Goal: Task Accomplishment & Management: Complete application form

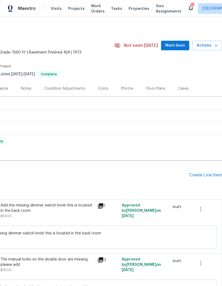
scroll to position [0, 79]
click at [206, 177] on div "Create Line Item" at bounding box center [205, 175] width 33 height 5
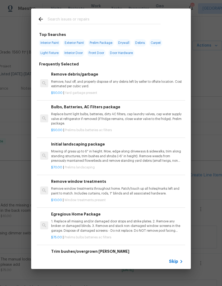
click at [98, 18] on input "text" at bounding box center [104, 20] width 113 height 8
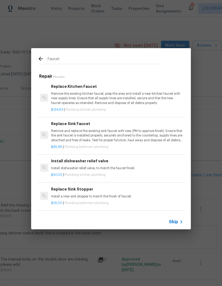
type input "Faucet"
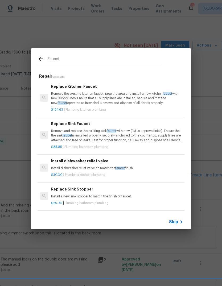
click at [120, 129] on p "Remove and replace the existing sink faucet with new (PM to approve finish). En…" at bounding box center [117, 136] width 132 height 14
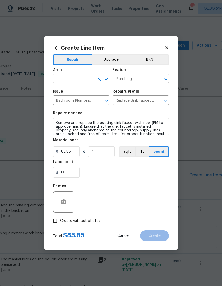
click at [79, 80] on input "text" at bounding box center [73, 79] width 41 height 8
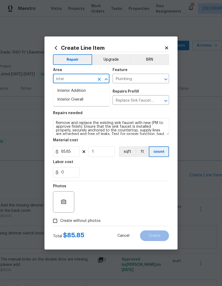
click at [82, 101] on li "Interior Overall" at bounding box center [81, 99] width 56 height 9
type input "Interior Overall"
click at [68, 202] on button "button" at bounding box center [63, 201] width 13 height 13
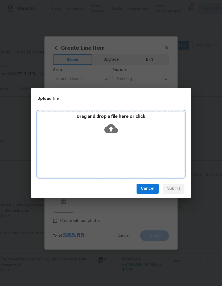
click at [118, 132] on div "Drag and drop a file here or click" at bounding box center [110, 125] width 145 height 23
click at [114, 131] on icon at bounding box center [111, 128] width 14 height 9
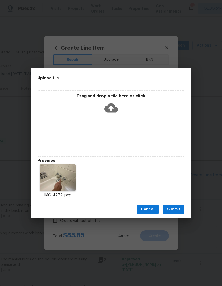
click at [179, 208] on span "Submit" at bounding box center [173, 209] width 13 height 7
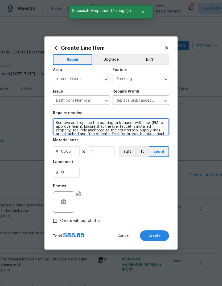
click at [99, 124] on textarea "Remove and replace the existing sink faucet with new (PM to approve finish). En…" at bounding box center [111, 126] width 116 height 17
click at [100, 128] on textarea "Remove and replace the existing sink faucet with new (PM to approve finish). En…" at bounding box center [111, 126] width 116 height 17
click at [107, 128] on textarea "Remove and replace the existing sink faucet with new (PM to approve finish). En…" at bounding box center [111, 126] width 116 height 17
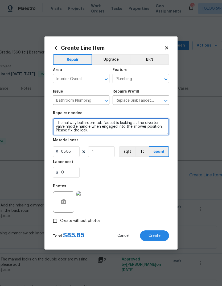
type textarea "The hallway bathroom tub faucet is leaking at the diverter valve middle handle …"
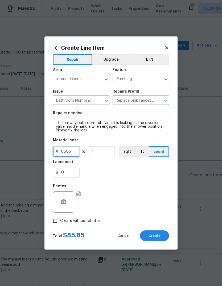
click at [75, 152] on input "85.85" at bounding box center [66, 151] width 27 height 11
type input "125"
click at [161, 238] on button "Create" at bounding box center [154, 235] width 29 height 11
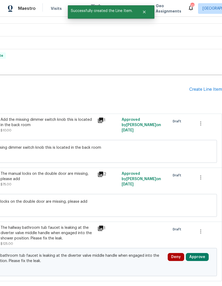
scroll to position [86, 79]
click at [198, 253] on button "Approve" at bounding box center [197, 257] width 23 height 8
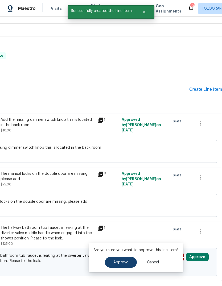
click at [128, 257] on button "Approve" at bounding box center [121, 262] width 32 height 11
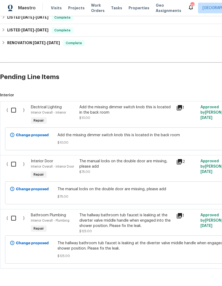
scroll to position [98, 0]
click at [16, 159] on input "checkbox" at bounding box center [15, 164] width 15 height 11
checkbox input "true"
click at [16, 213] on input "checkbox" at bounding box center [15, 218] width 15 height 11
checkbox input "true"
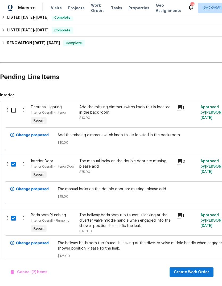
click at [17, 105] on input "checkbox" at bounding box center [15, 110] width 15 height 11
click at [190, 274] on span "Create Work Order" at bounding box center [191, 272] width 35 height 7
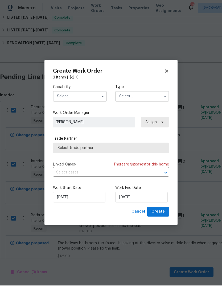
click at [83, 97] on input "text" at bounding box center [80, 96] width 54 height 11
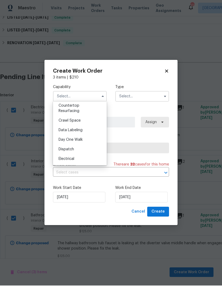
scroll to position [119, 0]
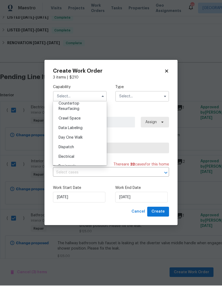
click at [168, 69] on icon at bounding box center [166, 71] width 5 height 5
checkbox input "false"
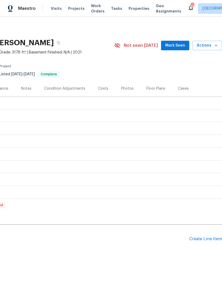
scroll to position [0, 78]
click at [211, 241] on div "Create Line Item" at bounding box center [205, 238] width 33 height 5
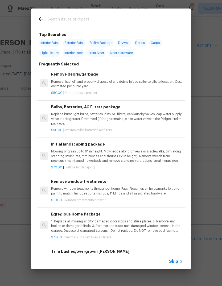
click at [95, 20] on input "text" at bounding box center [104, 20] width 113 height 8
type input "Base"
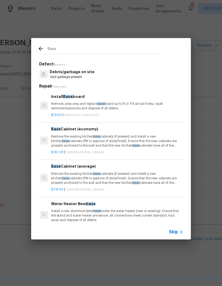
click at [102, 106] on p "Remove, prep area and replace base board up to 8 LF. Fill all nail holes, caulk…" at bounding box center [117, 106] width 132 height 9
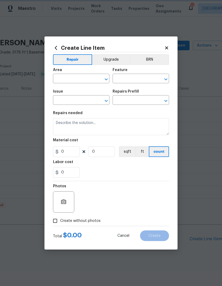
type input "Interior Trim"
type textarea "Remove, prep area and replace baseboard up to 8 LF. Fill all nail holes, caulk …"
type input "1"
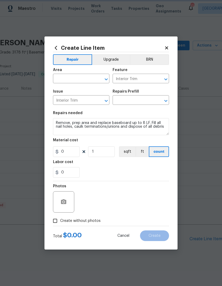
type input "Install Baseboard $19.90"
type input "19.9"
click at [105, 150] on input "1" at bounding box center [101, 151] width 27 height 11
click at [110, 153] on input "1" at bounding box center [101, 151] width 27 height 11
type input "3"
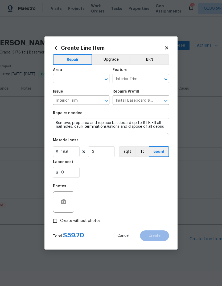
click at [70, 199] on div at bounding box center [63, 201] width 21 height 21
click at [62, 198] on button "button" at bounding box center [63, 201] width 13 height 13
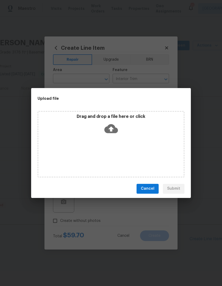
click at [175, 186] on div "Cancel Submit" at bounding box center [111, 188] width 160 height 18
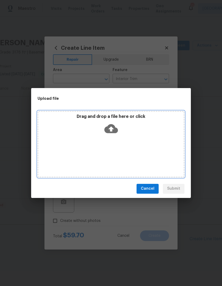
click at [116, 129] on icon at bounding box center [111, 128] width 14 height 9
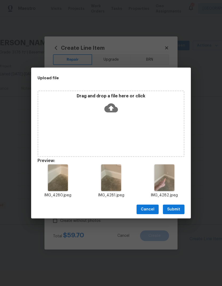
click at [177, 209] on span "Submit" at bounding box center [173, 209] width 13 height 7
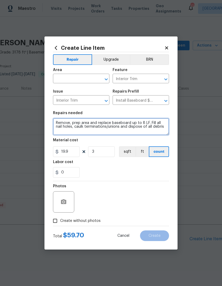
click at [166, 126] on textarea "Remove, prep area and replace baseboard up to 8 LF. Fill all nail holes, caulk …" at bounding box center [111, 126] width 116 height 17
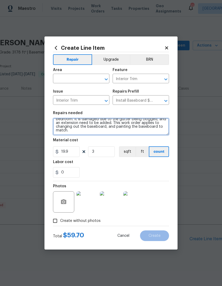
scroll to position [15, 0]
type textarea "Remove, prep area and replace baseboard up to 8 LF. Fill all nail holes, caulk …"
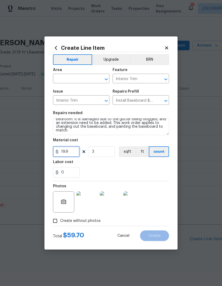
click at [75, 156] on input "19.9" at bounding box center [66, 151] width 27 height 11
click at [105, 155] on input "3" at bounding box center [101, 151] width 27 height 11
type input "5"
click at [78, 154] on input "19.9" at bounding box center [66, 151] width 27 height 11
click at [144, 173] on div "0" at bounding box center [111, 172] width 116 height 11
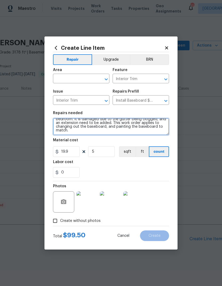
click at [96, 127] on textarea "Remove, prep area and replace baseboard up to 8 LF. Fill all nail holes, caulk …" at bounding box center [111, 126] width 116 height 17
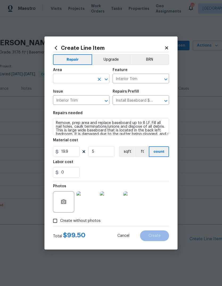
click at [88, 81] on input "text" at bounding box center [73, 79] width 41 height 8
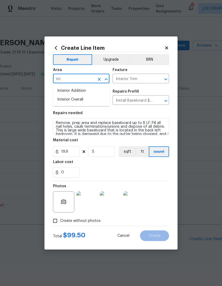
click at [79, 102] on li "Interior Overall" at bounding box center [81, 99] width 56 height 9
type input "Interior Overall"
click at [159, 235] on span "Create" at bounding box center [154, 236] width 12 height 4
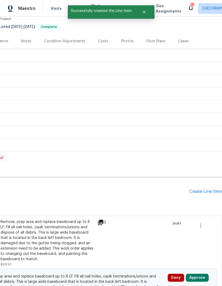
scroll to position [46, 79]
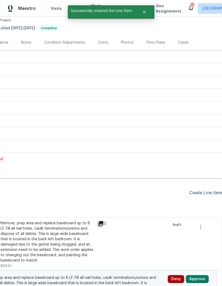
click at [205, 193] on div "Create Line Item" at bounding box center [205, 192] width 33 height 5
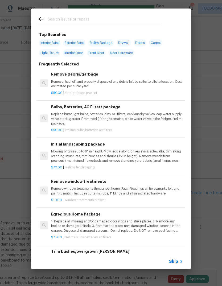
click at [94, 18] on input "text" at bounding box center [104, 20] width 113 height 8
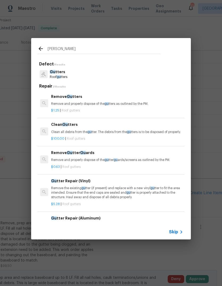
type input "Gutter"
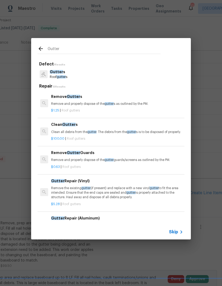
click at [93, 128] on div "Clean Gutter s Clean all debris from the gutter . The debris from the gutter s …" at bounding box center [117, 128] width 132 height 13
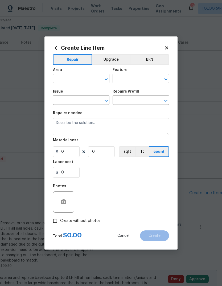
type input "[PERSON_NAME] and Trim"
type input "Gutters"
type input "Clean Gutters $100.00"
type textarea "Clean all debris from the gutter. The debris from the gutters is to be disposed…"
type input "100"
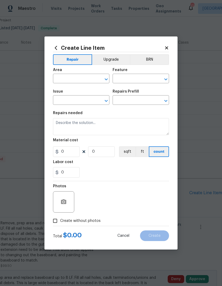
type input "1"
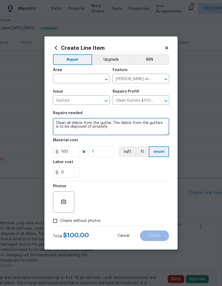
click at [102, 124] on textarea "Clean all debris from the gutter. The debris from the gutters is to be disposed…" at bounding box center [111, 126] width 116 height 17
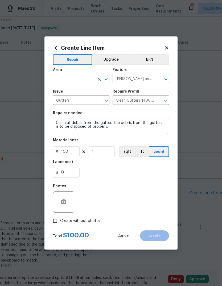
click at [86, 80] on input "text" at bounding box center [73, 79] width 41 height 8
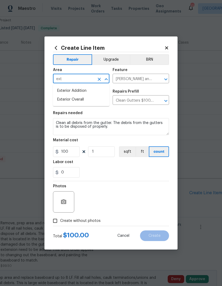
click at [83, 103] on li "Exterior Overall" at bounding box center [81, 99] width 56 height 9
type input "Exterior Overall"
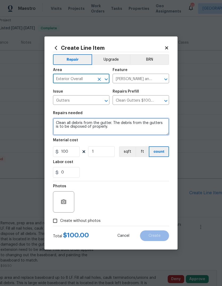
click at [89, 126] on textarea "Clean all debris from the gutter. The debris from the gutters is to be disposed…" at bounding box center [111, 126] width 116 height 17
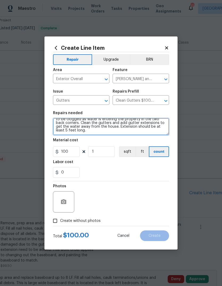
scroll to position [9, 0]
type textarea "Clean all debris from the gutter. The debris from the gutters is to be disposed…"
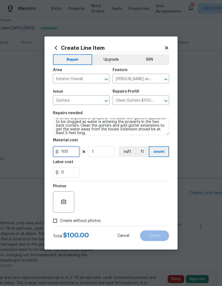
click at [73, 152] on input "100" at bounding box center [66, 151] width 27 height 11
click at [114, 190] on div "Photos" at bounding box center [111, 198] width 116 height 35
click at [75, 153] on input "250" at bounding box center [66, 151] width 27 height 11
type input "200"
click at [64, 201] on icon "button" at bounding box center [63, 201] width 5 height 5
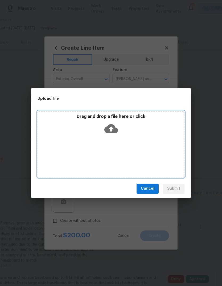
click at [115, 131] on icon at bounding box center [111, 128] width 14 height 9
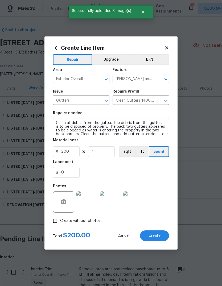
scroll to position [9, 0]
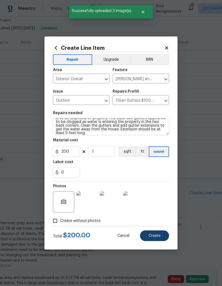
click at [156, 237] on span "Create" at bounding box center [154, 236] width 12 height 4
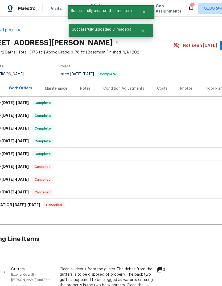
scroll to position [0, 19]
